Goal: Check status: Check status

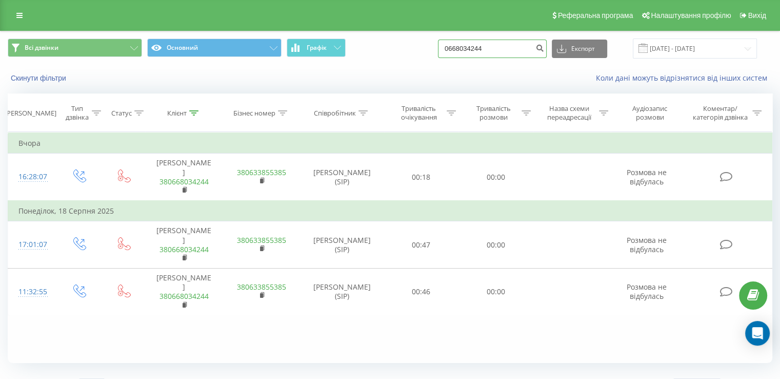
click at [517, 42] on input "0668034244" at bounding box center [492, 48] width 109 height 18
paste input "6161888"
type input "0666161888"
click at [544, 50] on icon "submit" at bounding box center [540, 47] width 9 height 6
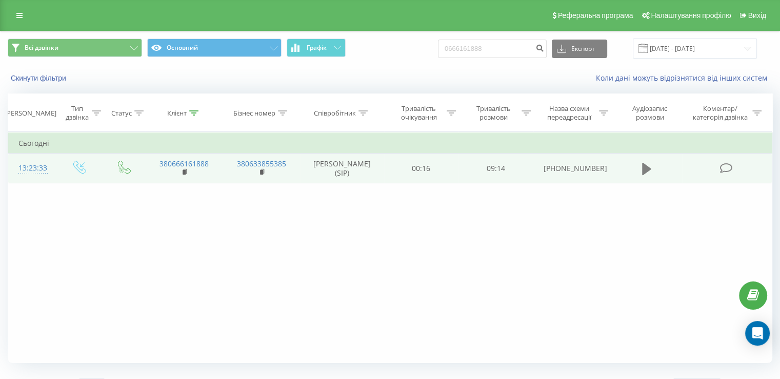
click at [647, 166] on icon at bounding box center [646, 169] width 9 height 12
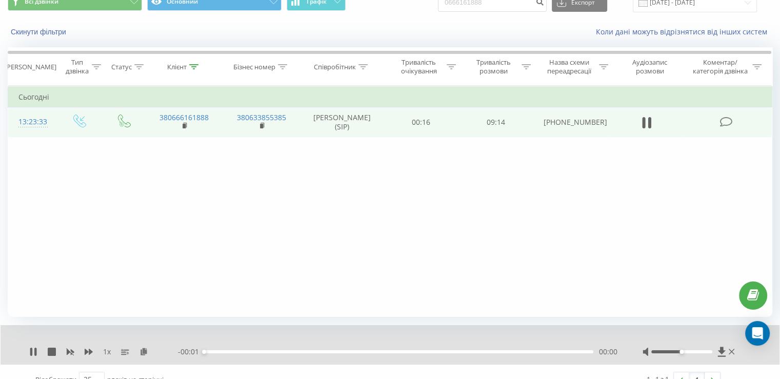
scroll to position [62, 0]
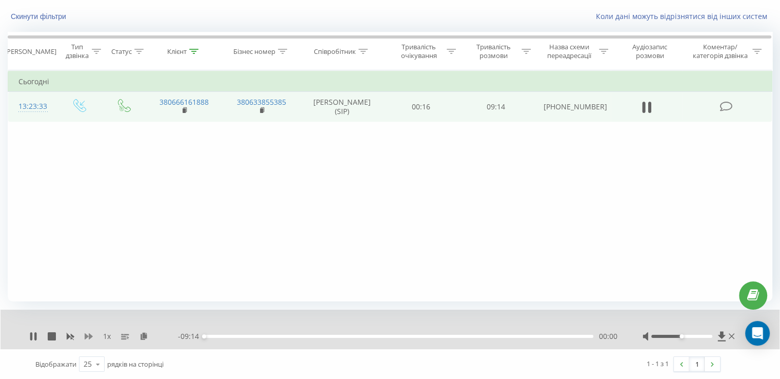
click at [86, 339] on icon at bounding box center [89, 336] width 8 height 8
click at [88, 335] on icon at bounding box center [89, 336] width 8 height 6
click at [320, 335] on div "03:31" at bounding box center [398, 335] width 389 height 3
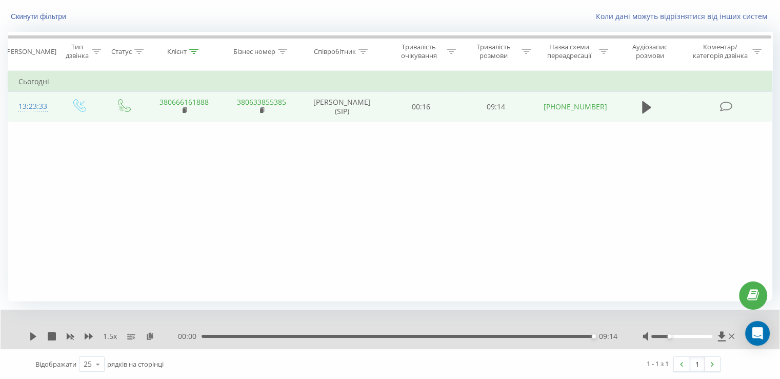
drag, startPoint x: 676, startPoint y: 336, endPoint x: 670, endPoint y: 337, distance: 5.2
click at [670, 337] on div at bounding box center [690, 336] width 94 height 10
